Goal: Task Accomplishment & Management: Complete application form

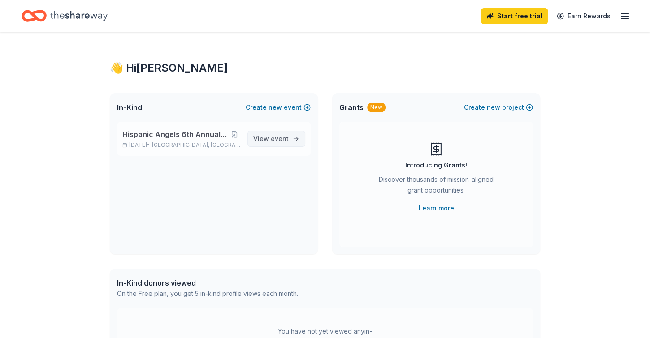
click at [253, 144] on span "View event" at bounding box center [270, 138] width 35 height 11
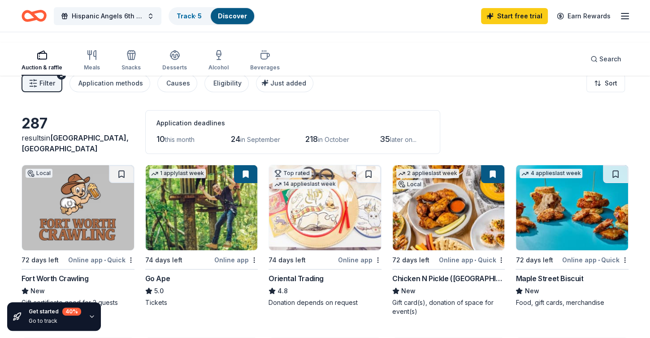
click at [247, 18] on link "Discover" at bounding box center [232, 16] width 29 height 8
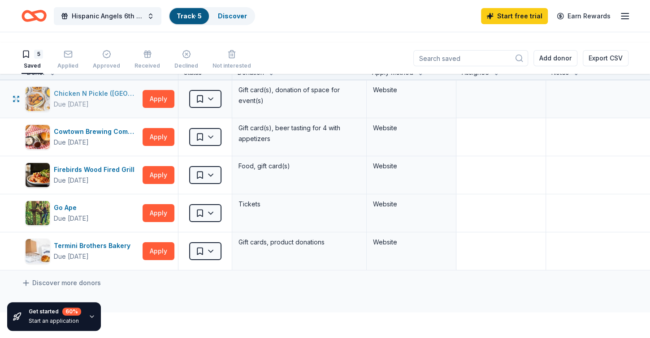
click at [104, 99] on div "Chicken N Pickle ([GEOGRAPHIC_DATA])" at bounding box center [96, 93] width 85 height 11
click at [96, 137] on div "Cowtown Brewing Company" at bounding box center [96, 131] width 85 height 11
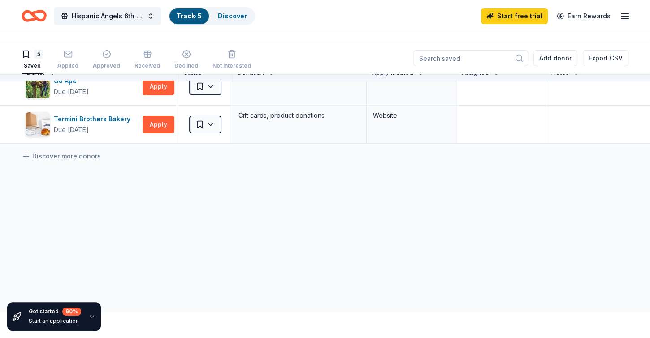
scroll to position [187, 0]
click at [102, 125] on div "Termini Brothers Bakery" at bounding box center [94, 119] width 80 height 11
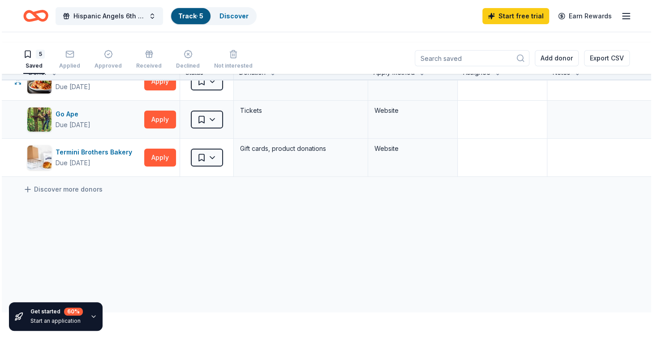
scroll to position [0, 0]
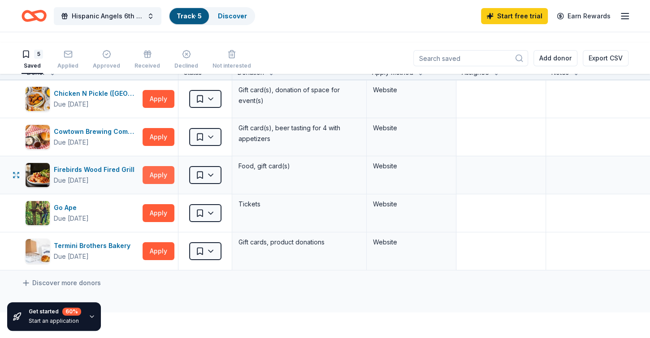
click at [161, 184] on button "Apply" at bounding box center [158, 175] width 32 height 18
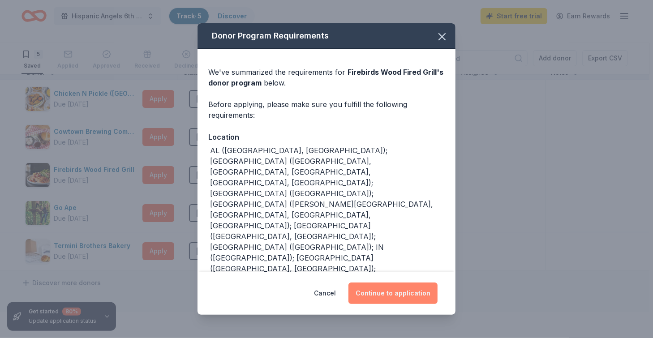
click at [438, 283] on button "Continue to application" at bounding box center [393, 294] width 89 height 22
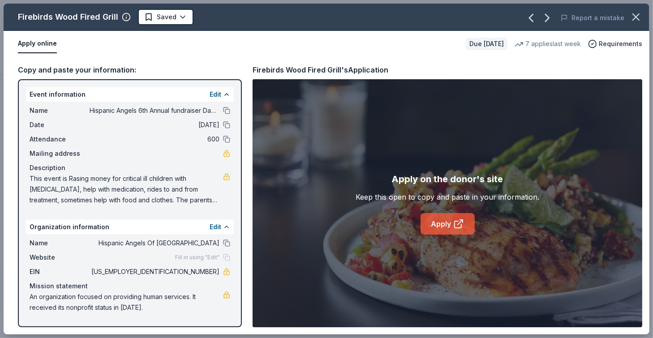
click at [445, 235] on link "Apply" at bounding box center [448, 224] width 54 height 22
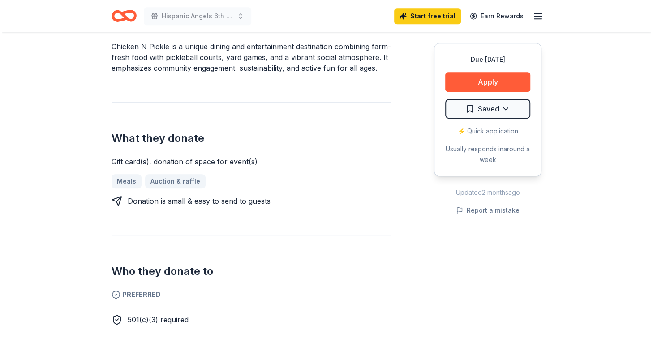
scroll to position [375, 0]
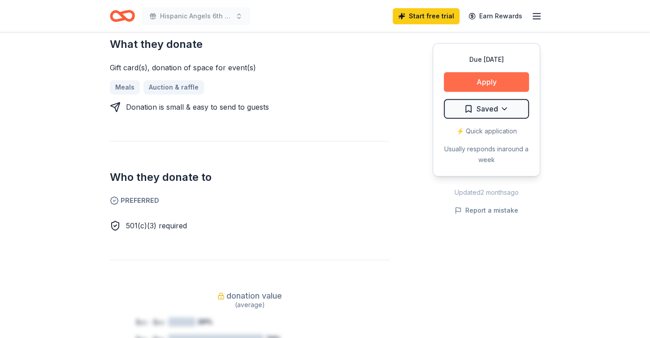
click at [469, 92] on button "Apply" at bounding box center [486, 82] width 85 height 20
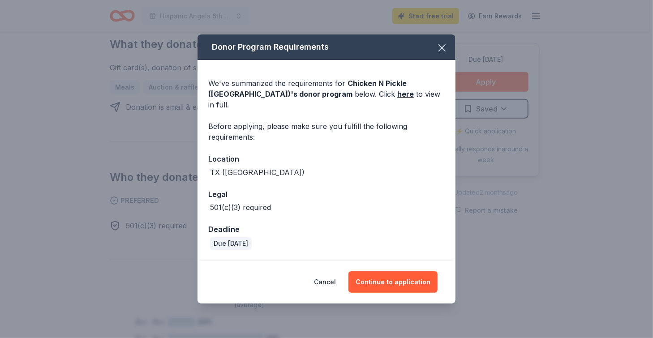
scroll to position [101, 0]
click at [438, 280] on button "Continue to application" at bounding box center [393, 282] width 89 height 22
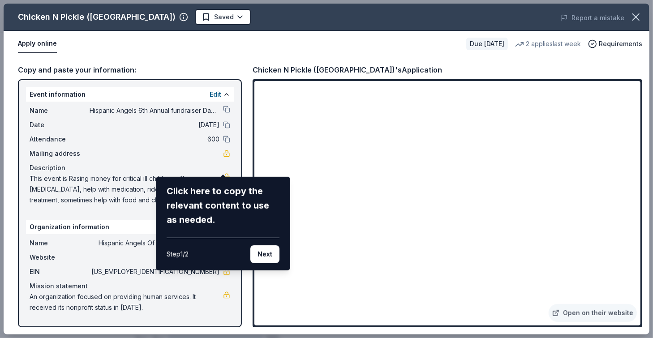
click at [460, 296] on div "Chicken N Pickle ([GEOGRAPHIC_DATA]) Saved Report a mistake Apply online Due [D…" at bounding box center [327, 169] width 646 height 331
click at [544, 301] on div "Chicken N Pickle ([GEOGRAPHIC_DATA]) Saved Report a mistake Apply online Due [D…" at bounding box center [327, 169] width 646 height 331
click at [255, 263] on button "Next" at bounding box center [264, 254] width 29 height 18
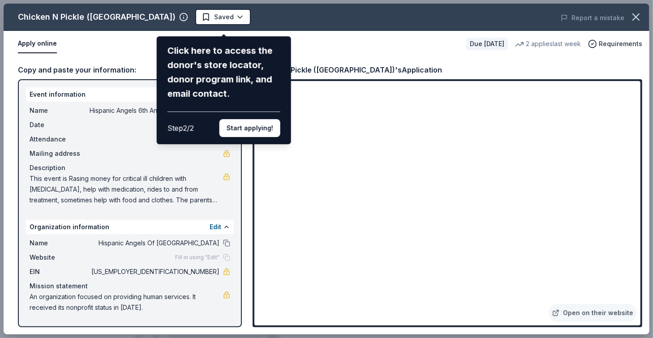
scroll to position [0, 0]
click at [257, 137] on button "Start applying!" at bounding box center [250, 128] width 61 height 18
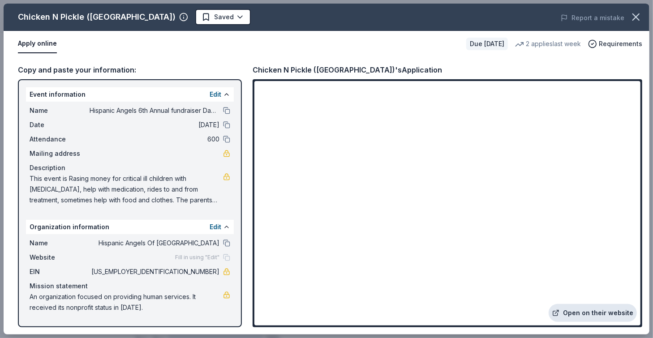
click at [549, 304] on link "Open on their website" at bounding box center [593, 313] width 88 height 18
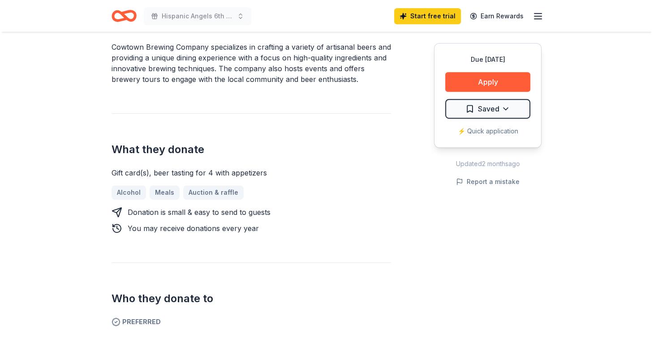
scroll to position [281, 0]
click at [451, 92] on button "Apply" at bounding box center [486, 82] width 85 height 20
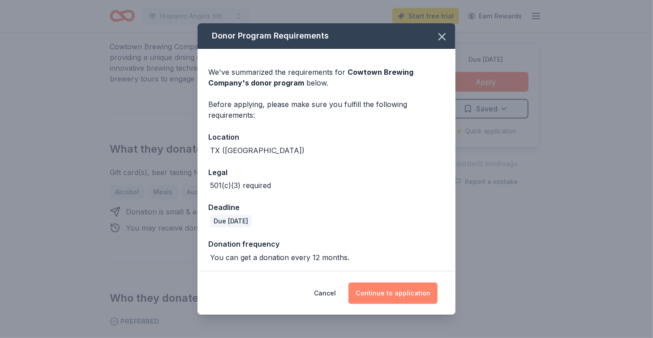
click at [429, 283] on button "Continue to application" at bounding box center [393, 294] width 89 height 22
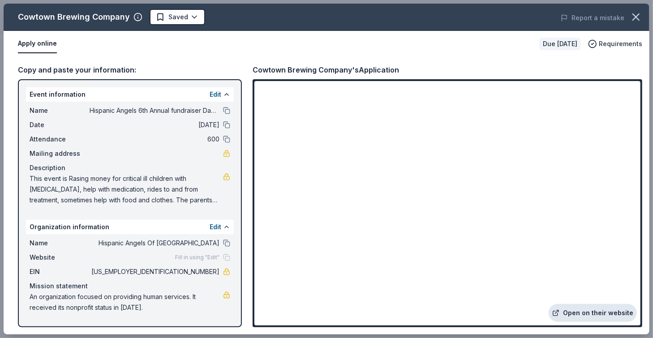
click at [574, 304] on link "Open on their website" at bounding box center [593, 313] width 88 height 18
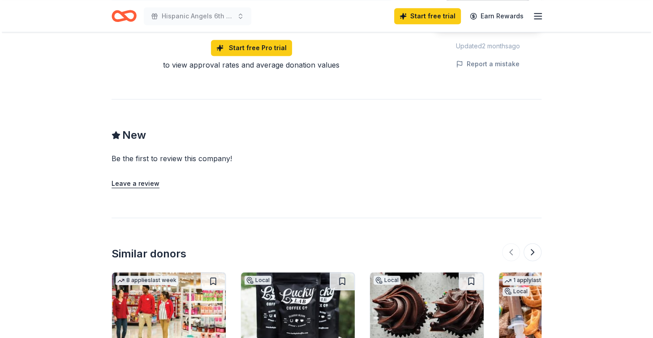
scroll to position [563, 0]
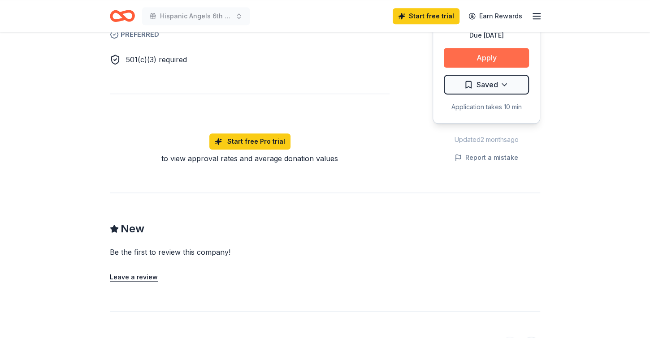
click at [454, 68] on button "Apply" at bounding box center [486, 58] width 85 height 20
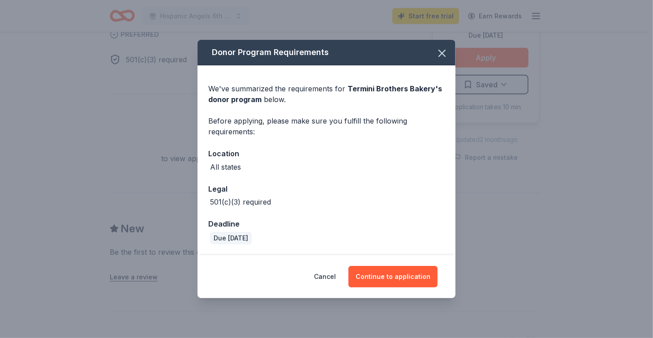
scroll to position [101, 0]
click at [438, 281] on button "Continue to application" at bounding box center [393, 277] width 89 height 22
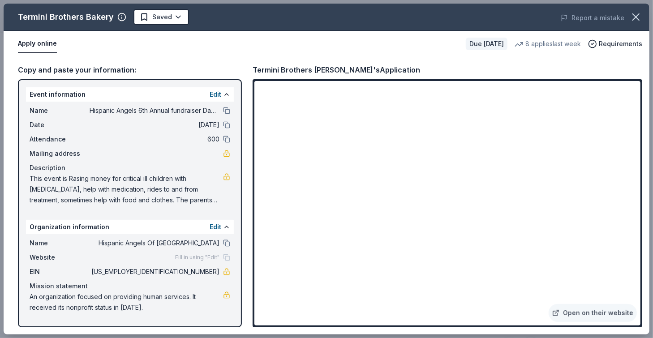
scroll to position [38, 0]
click at [588, 304] on link "Open on their website" at bounding box center [593, 313] width 88 height 18
click at [226, 114] on button at bounding box center [226, 110] width 7 height 7
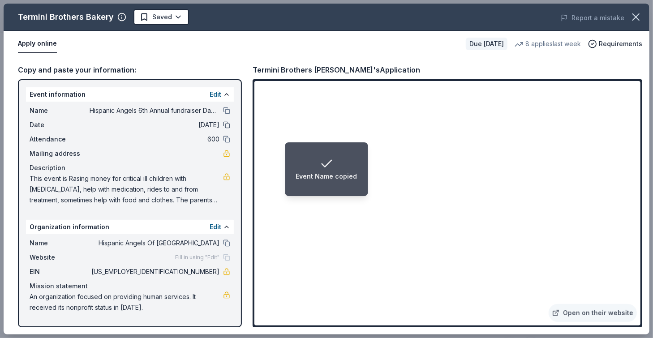
click at [226, 129] on button at bounding box center [226, 124] width 7 height 7
click at [227, 143] on button at bounding box center [226, 139] width 7 height 7
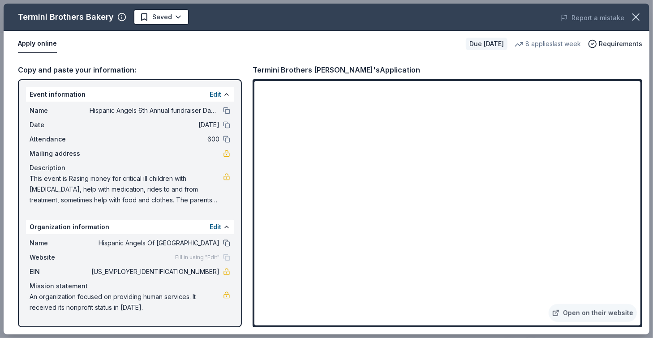
click at [226, 240] on button at bounding box center [226, 243] width 7 height 7
click at [224, 254] on div "Fill in using "Edit"" at bounding box center [202, 257] width 55 height 7
click at [175, 254] on span "Fill in using "Edit"" at bounding box center [197, 257] width 44 height 7
click at [224, 254] on div "Fill in using "Edit"" at bounding box center [202, 257] width 55 height 7
click at [67, 252] on span "Website" at bounding box center [60, 257] width 60 height 11
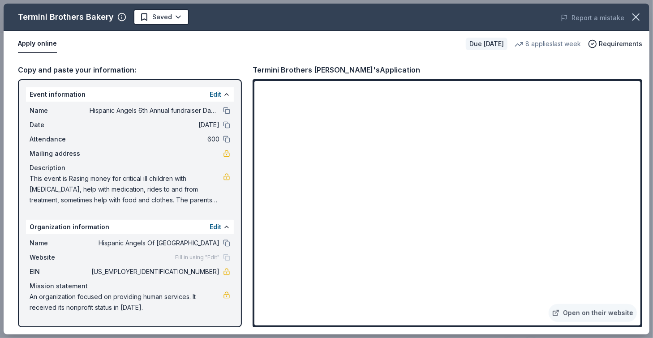
scroll to position [195, 0]
click at [557, 304] on link "Open on their website" at bounding box center [593, 313] width 88 height 18
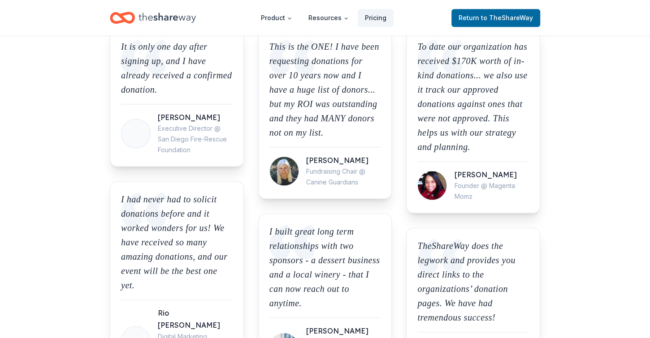
scroll to position [844, 0]
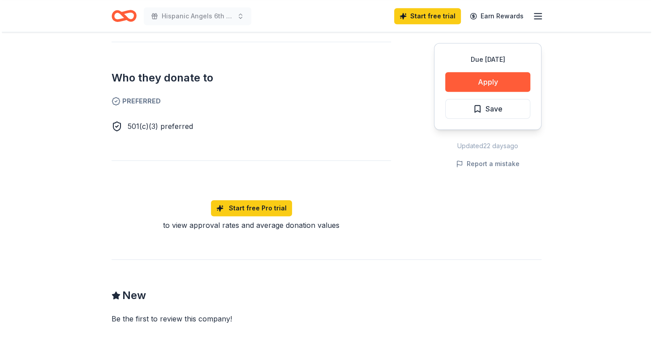
scroll to position [563, 0]
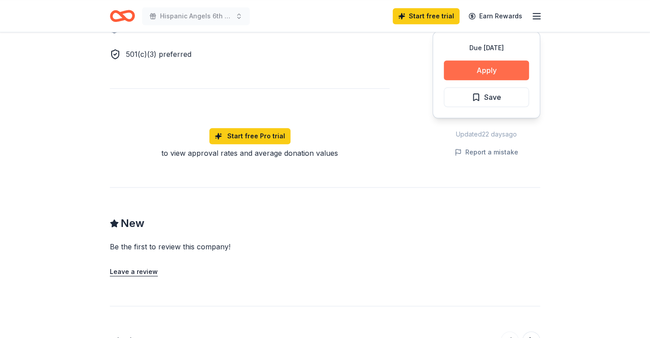
click at [457, 80] on button "Apply" at bounding box center [486, 70] width 85 height 20
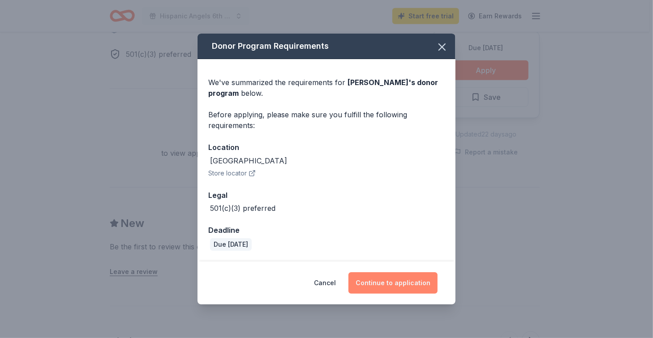
click at [438, 276] on button "Continue to application" at bounding box center [393, 283] width 89 height 22
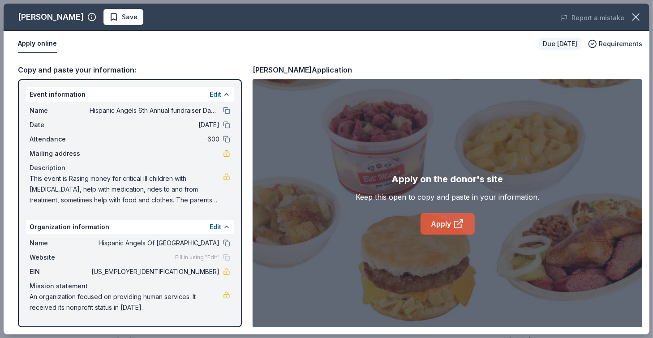
click at [441, 235] on link "Apply" at bounding box center [448, 224] width 54 height 22
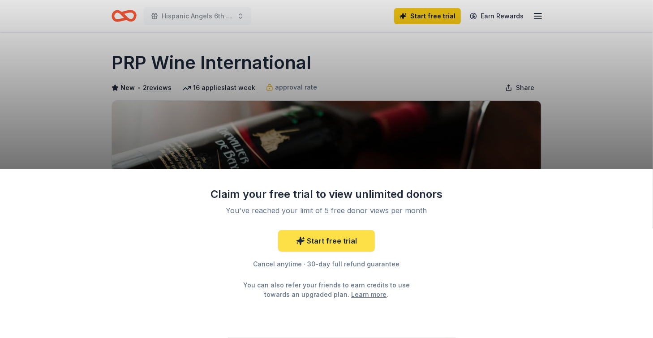
click at [347, 230] on link "Start free trial" at bounding box center [326, 241] width 97 height 22
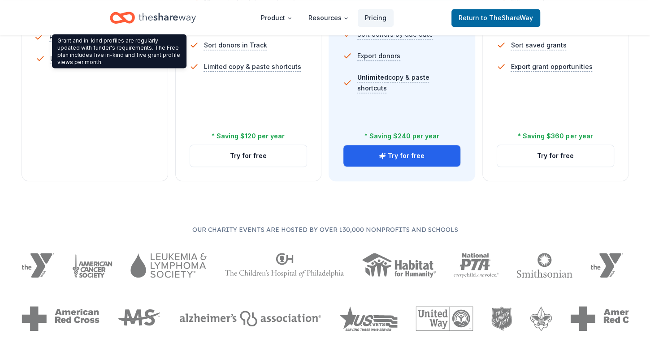
scroll to position [469, 0]
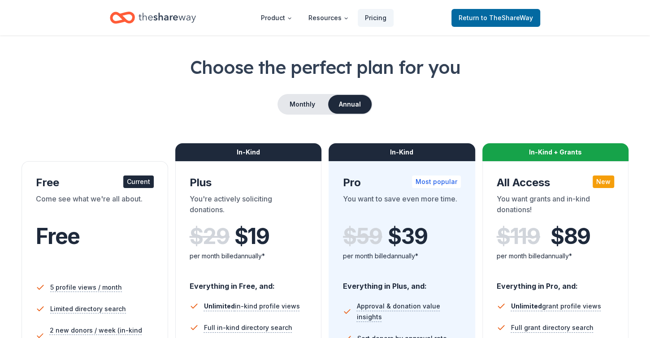
scroll to position [0, 0]
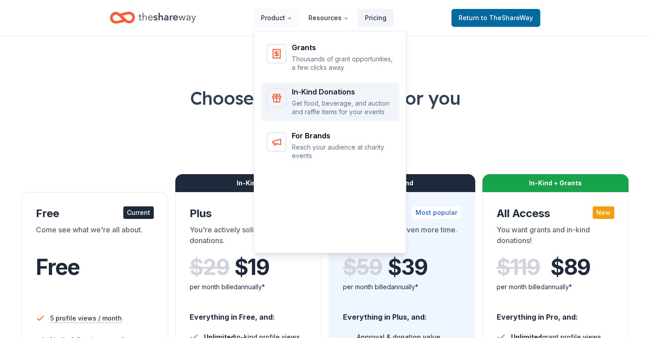
click at [312, 95] on div "In-Kind Donations" at bounding box center [343, 91] width 102 height 7
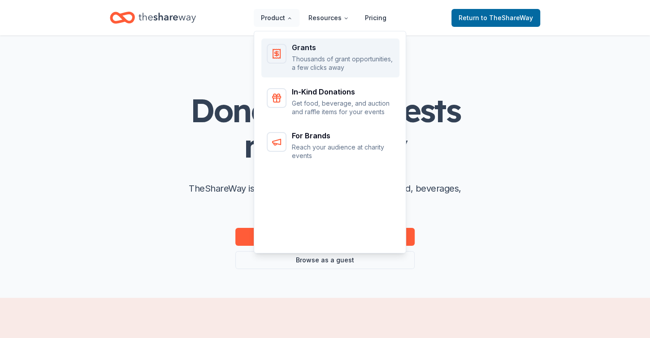
click at [327, 51] on div "Grants" at bounding box center [343, 47] width 102 height 7
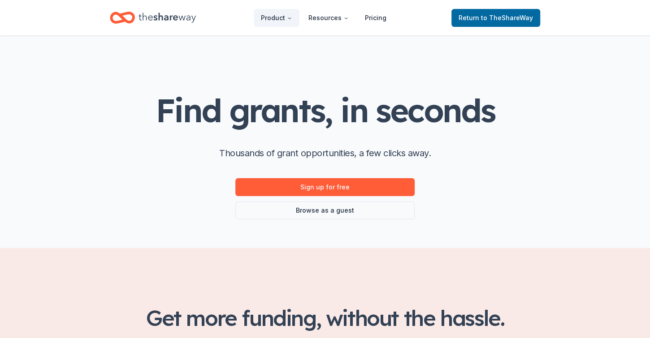
scroll to position [187, 0]
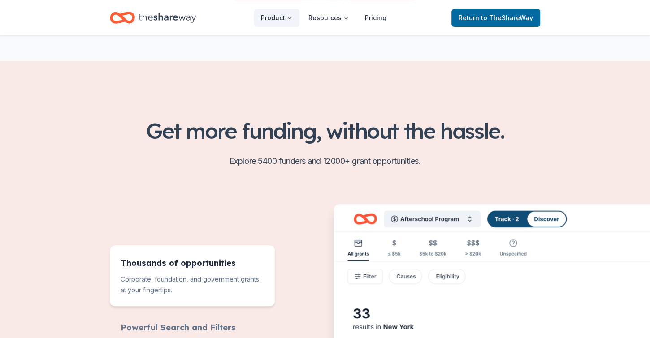
click at [348, 9] on link "Sign up for free" at bounding box center [324, 0] width 179 height 18
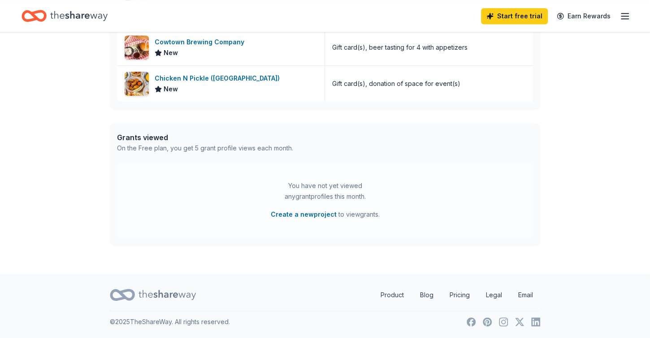
scroll to position [281, 0]
